Goal: Navigation & Orientation: Find specific page/section

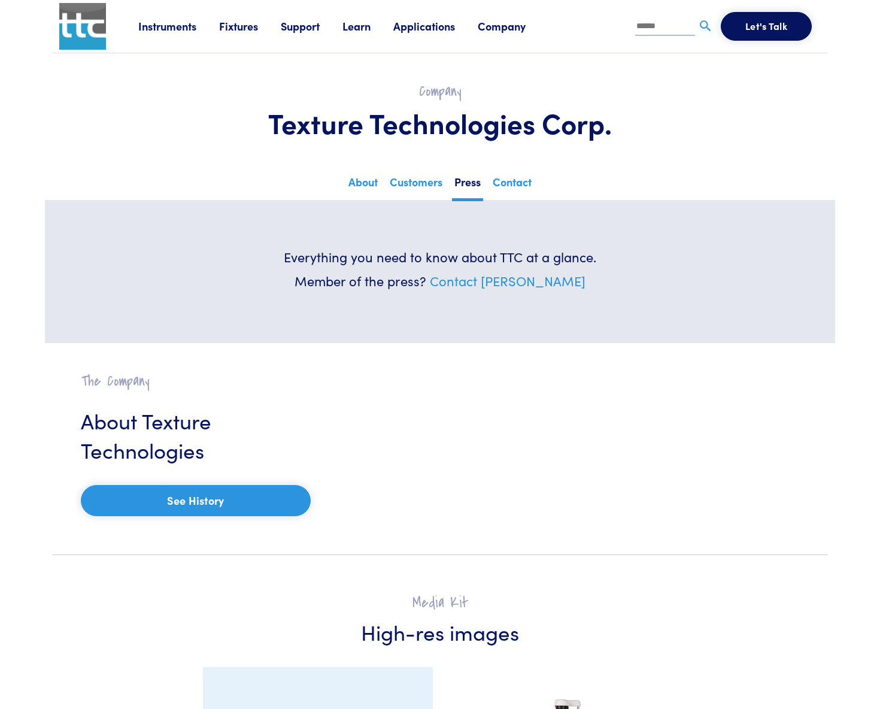
click at [77, 25] on img at bounding box center [82, 26] width 47 height 47
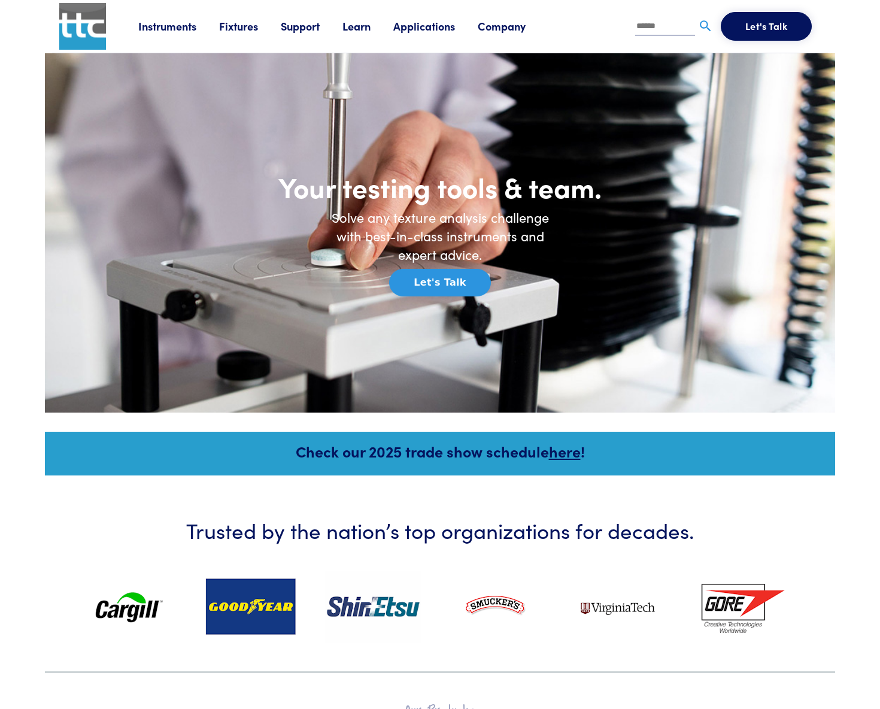
click at [155, 25] on link "Instruments" at bounding box center [178, 26] width 81 height 15
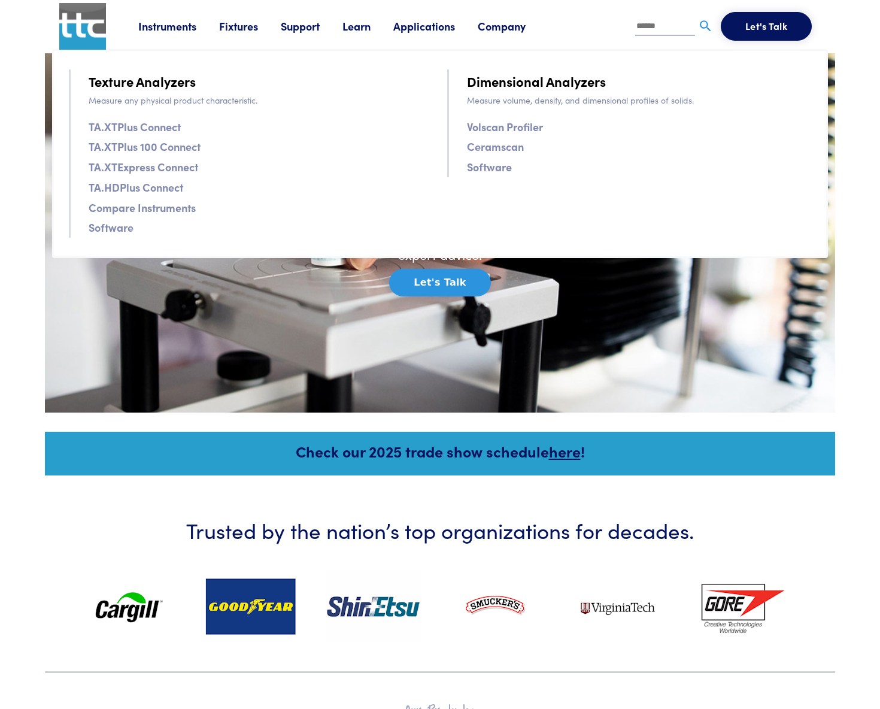
drag, startPoint x: 155, startPoint y: 25, endPoint x: 157, endPoint y: 18, distance: 6.8
click at [157, 18] on li "Instruments Texture Analyzers Measure any physical product characteristic. TA.X…" at bounding box center [178, 26] width 81 height 18
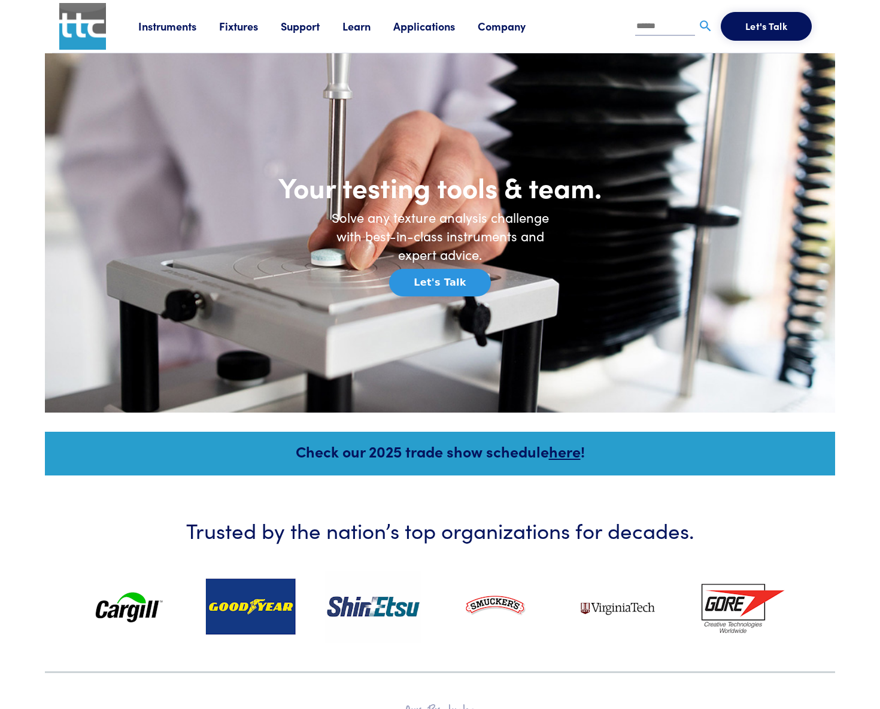
click at [159, 21] on link "Instruments" at bounding box center [178, 26] width 81 height 15
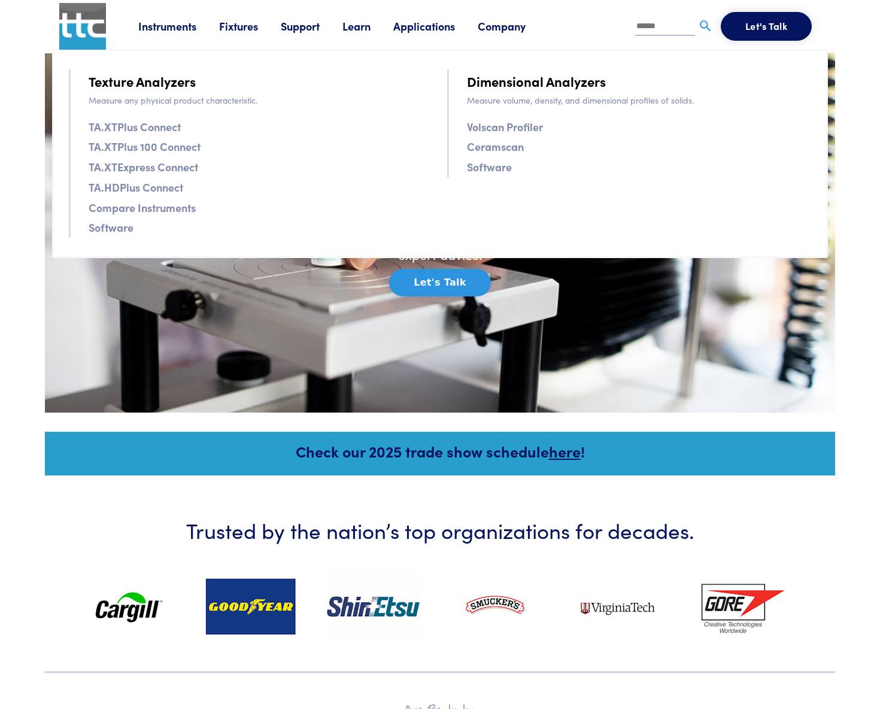
click at [168, 126] on link "TA.XTPlus Connect" at bounding box center [135, 126] width 92 height 17
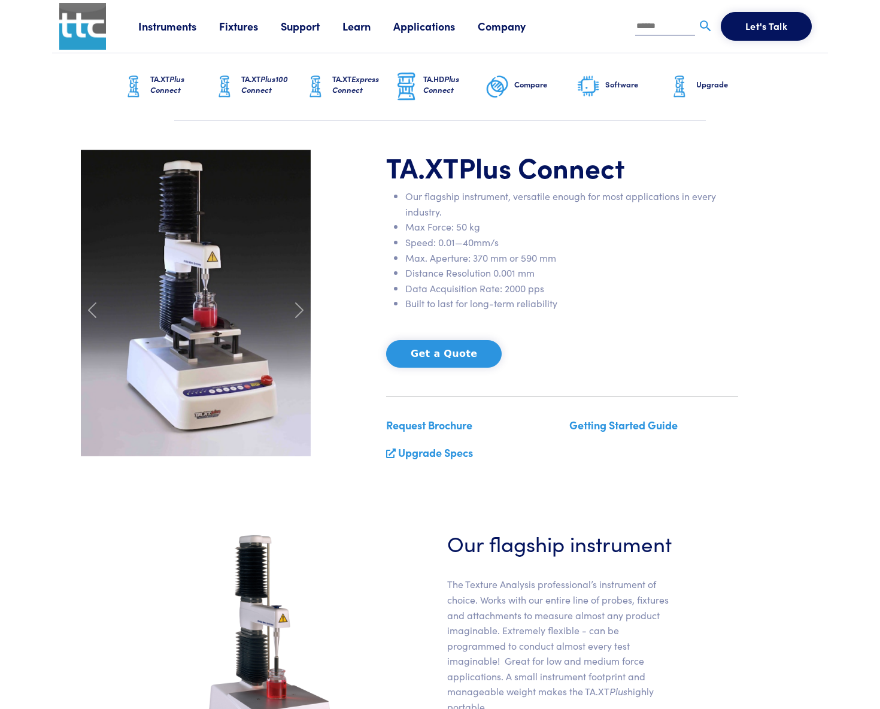
click at [312, 24] on link "Support" at bounding box center [312, 26] width 62 height 15
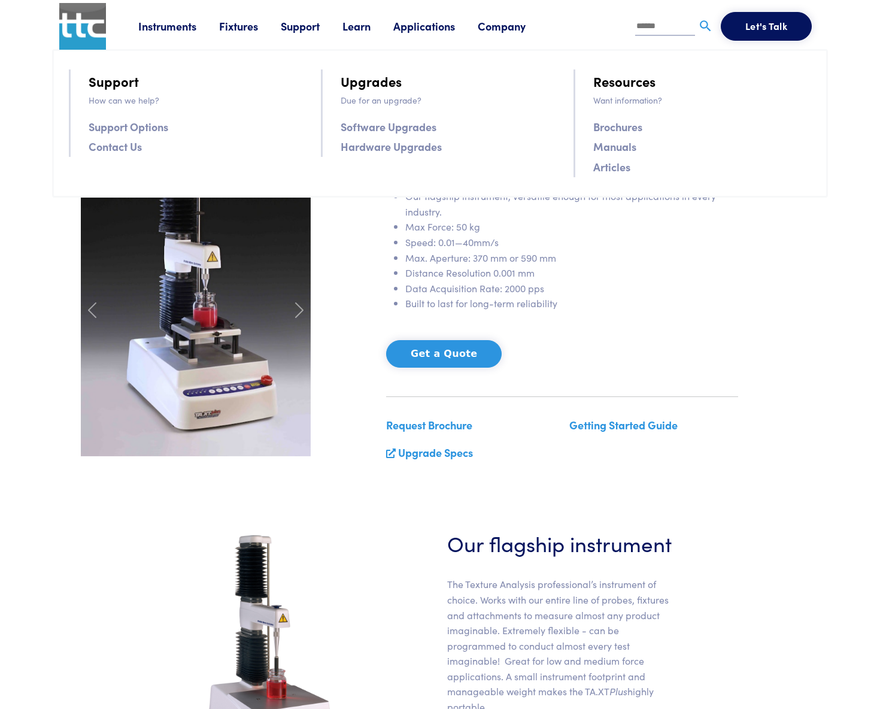
click at [365, 25] on link "Learn" at bounding box center [367, 26] width 51 height 15
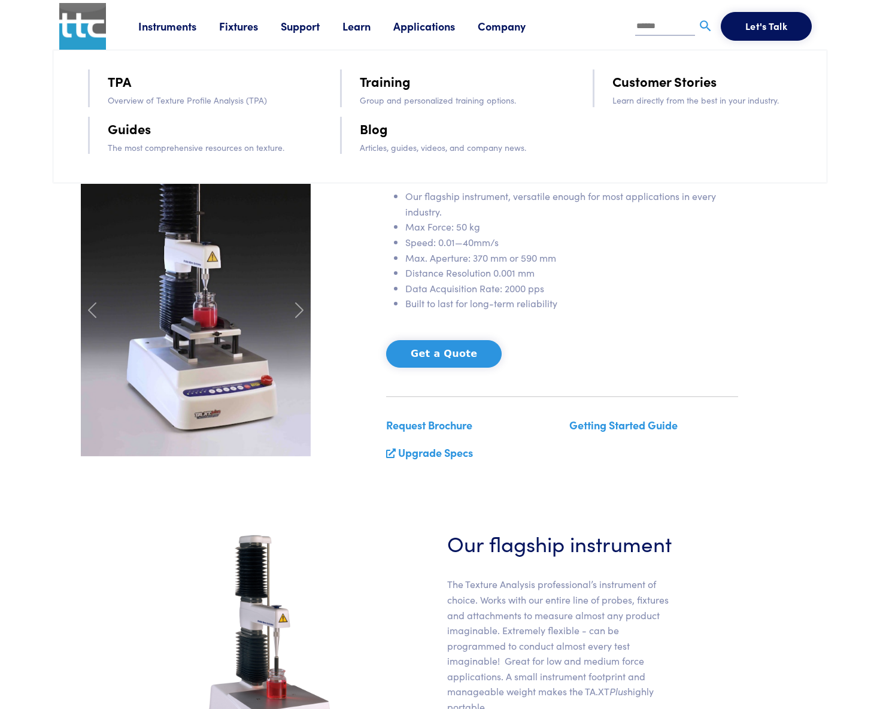
click at [447, 27] on link "Applications" at bounding box center [435, 26] width 84 height 15
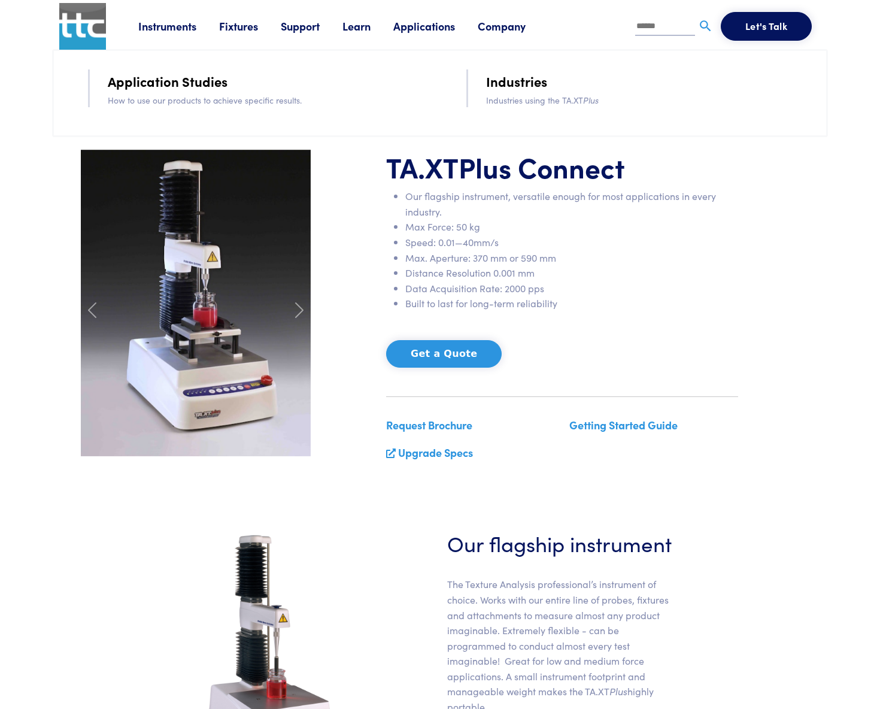
click at [447, 27] on link "Applications" at bounding box center [435, 26] width 84 height 15
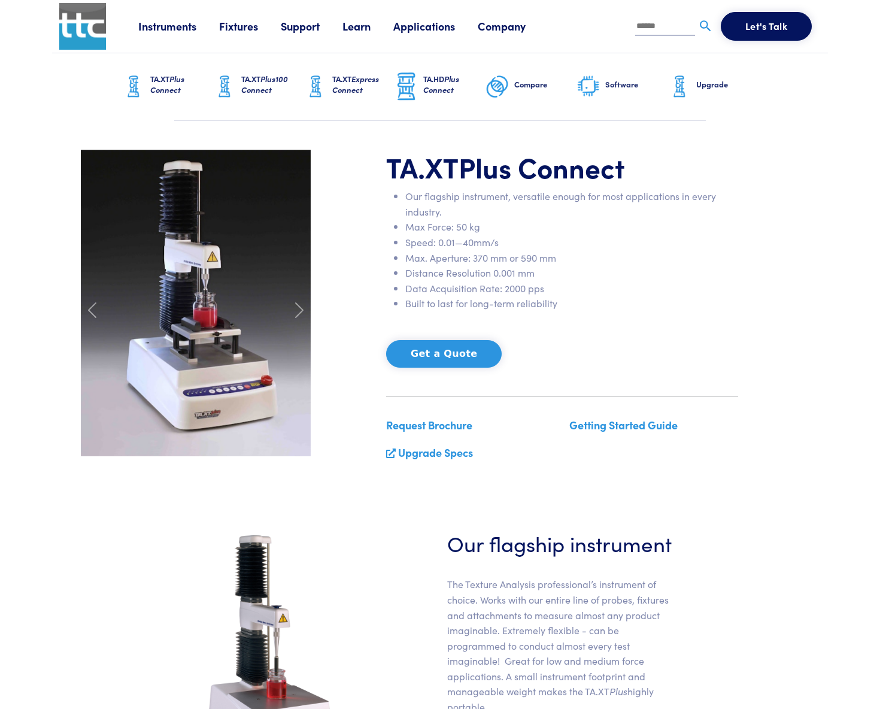
click at [505, 27] on link "Company" at bounding box center [513, 26] width 71 height 15
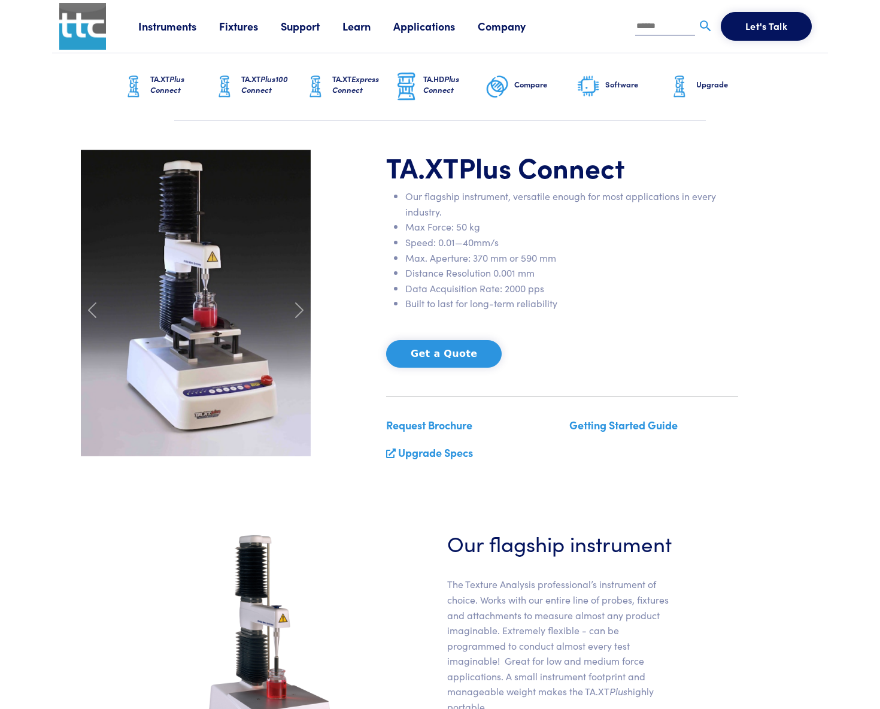
click at [505, 28] on link "Company" at bounding box center [513, 26] width 71 height 15
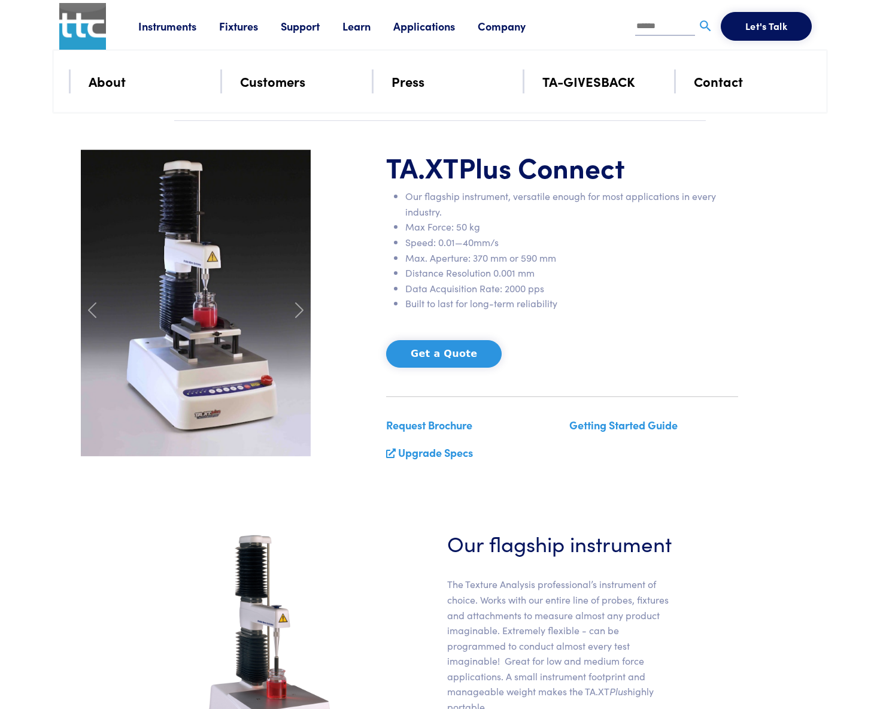
click at [113, 85] on link "About" at bounding box center [107, 81] width 37 height 21
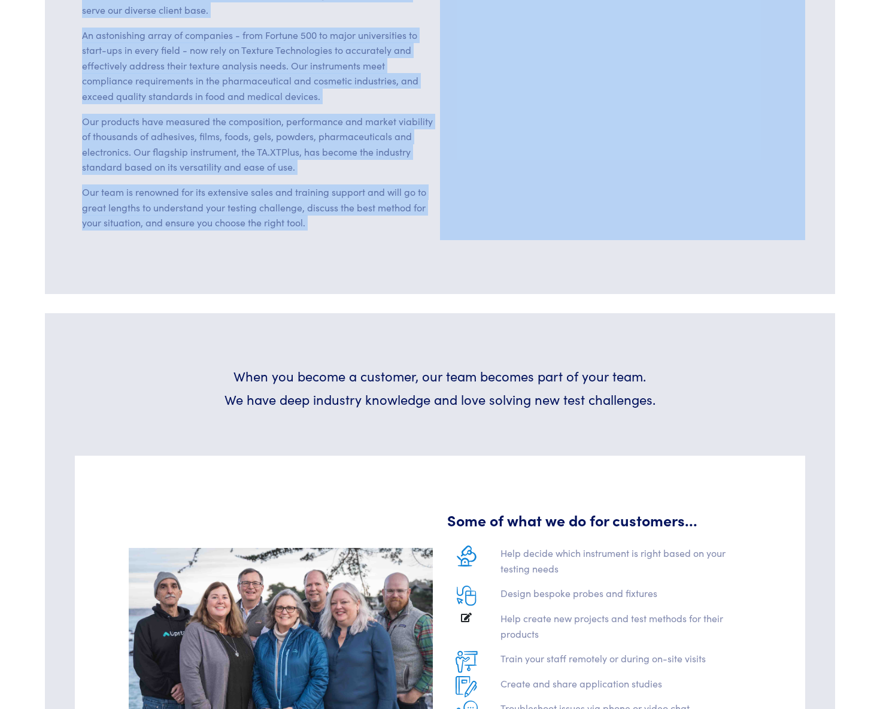
scroll to position [499, 0]
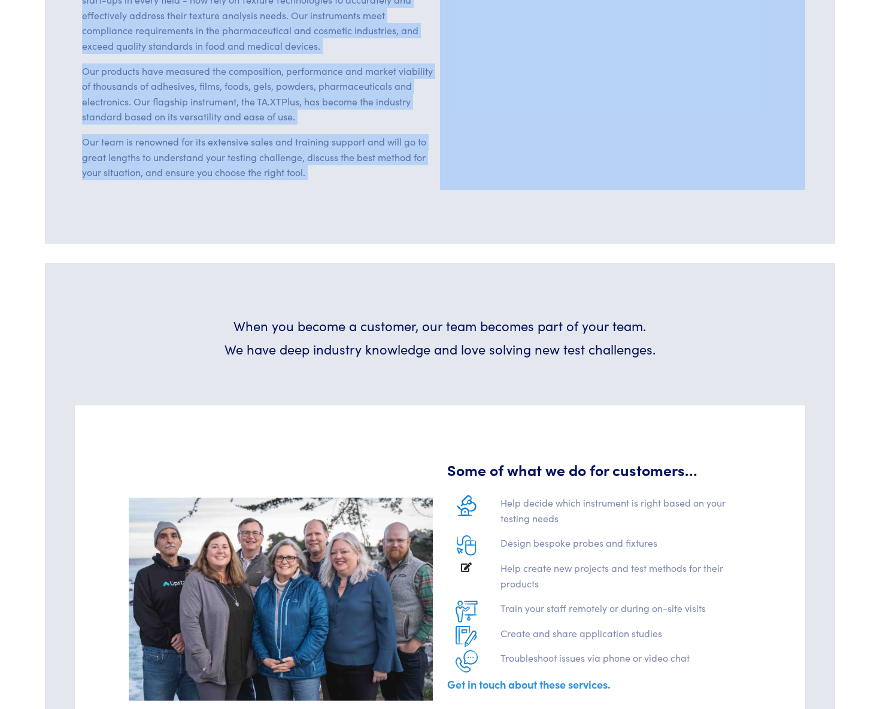
drag, startPoint x: 138, startPoint y: 281, endPoint x: 146, endPoint y: 291, distance: 13.2
click at [146, 291] on div "Company Texture Technologies Corp. About Customers Press Contact A history of e…" at bounding box center [440, 669] width 776 height 2229
click at [160, 297] on section "When you become a customer, our team becomes part of your team. We have deep in…" at bounding box center [440, 546] width 790 height 566
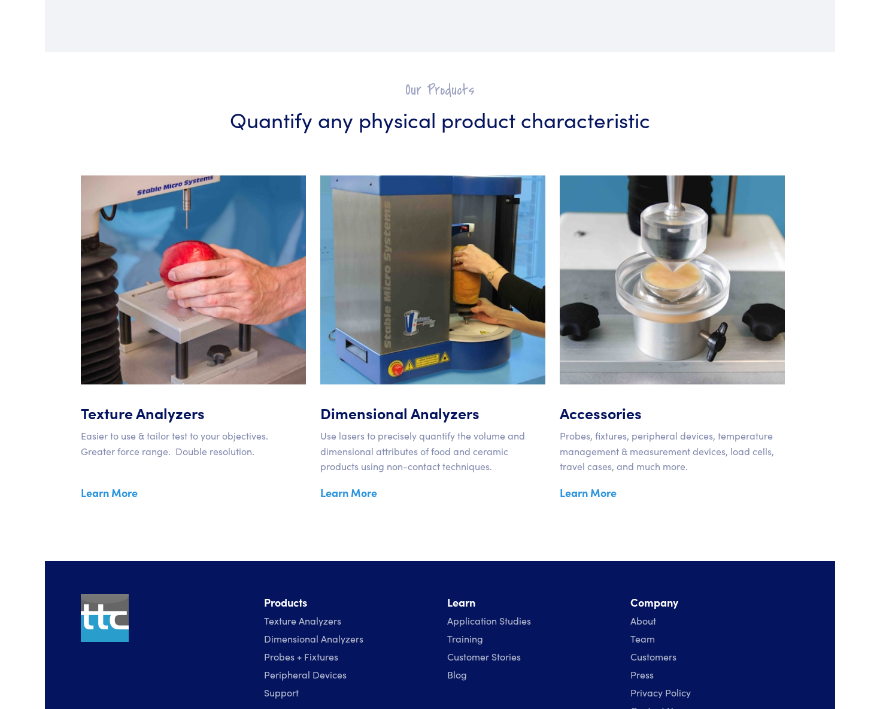
scroll to position [1796, 0]
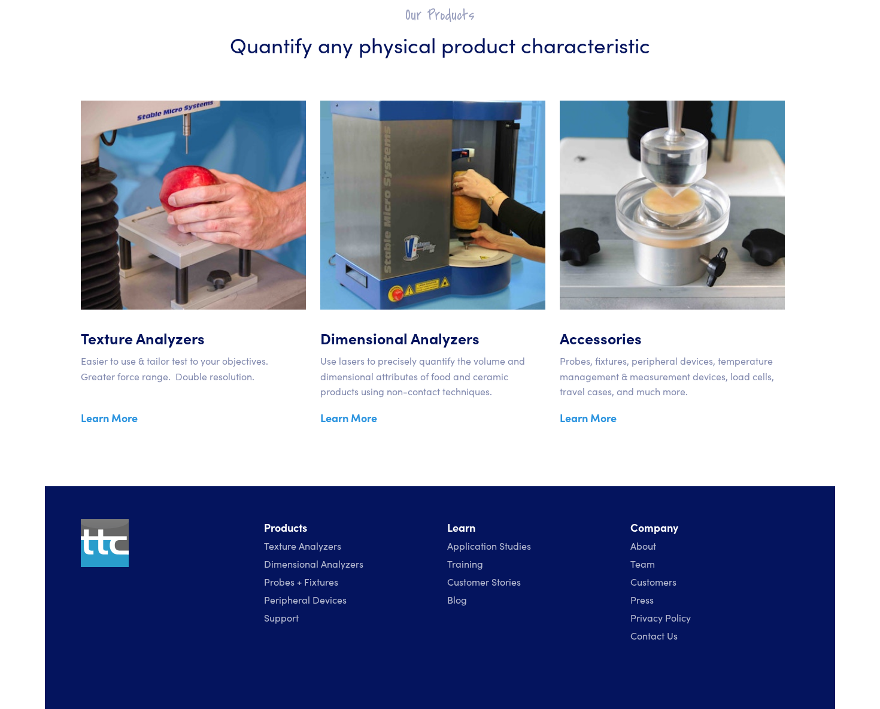
click at [650, 557] on link "Team" at bounding box center [642, 563] width 25 height 13
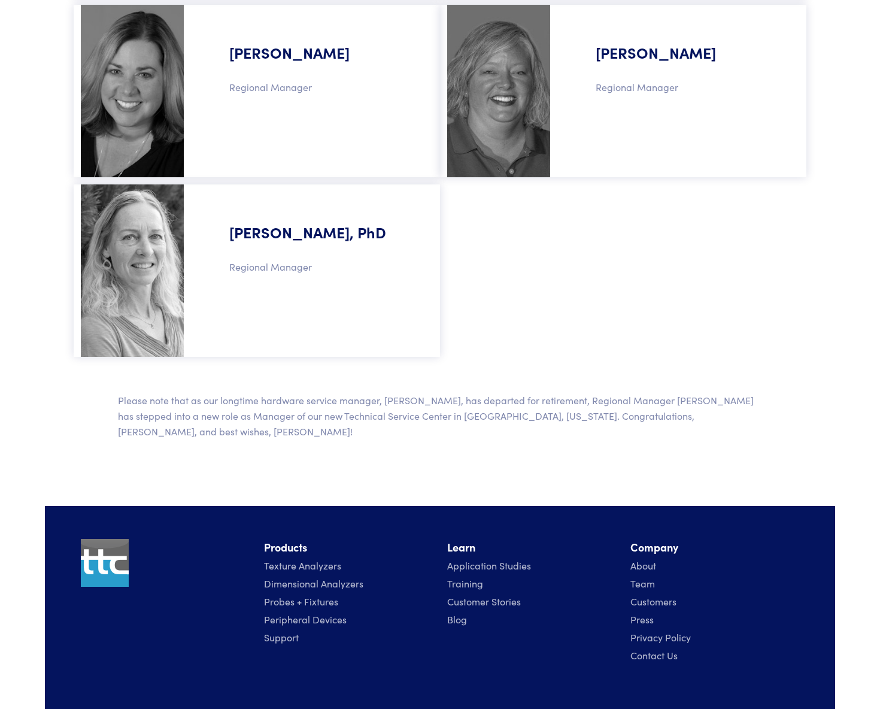
scroll to position [1097, 0]
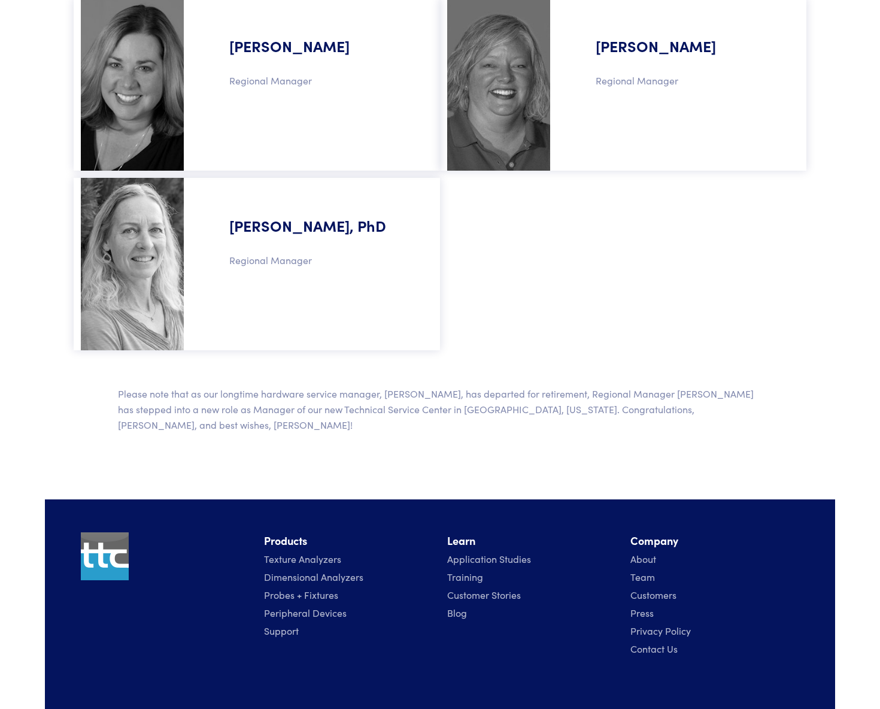
click at [647, 605] on li "Press" at bounding box center [714, 612] width 169 height 18
click at [647, 606] on link "Press" at bounding box center [641, 612] width 23 height 13
